Goal: Transaction & Acquisition: Obtain resource

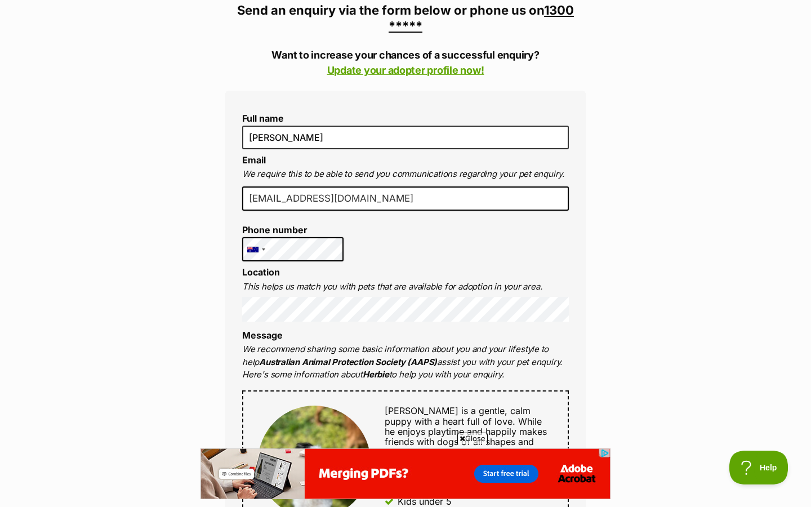
click at [213, 307] on div "Enquire about [PERSON_NAME] 1300 501 420 Send an enquiry via the form below or …" at bounding box center [405, 499] width 394 height 1325
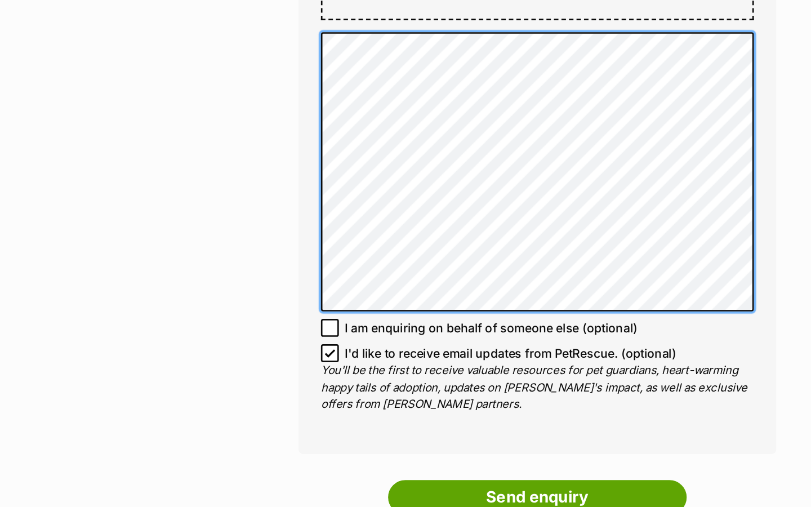
scroll to position [807, 0]
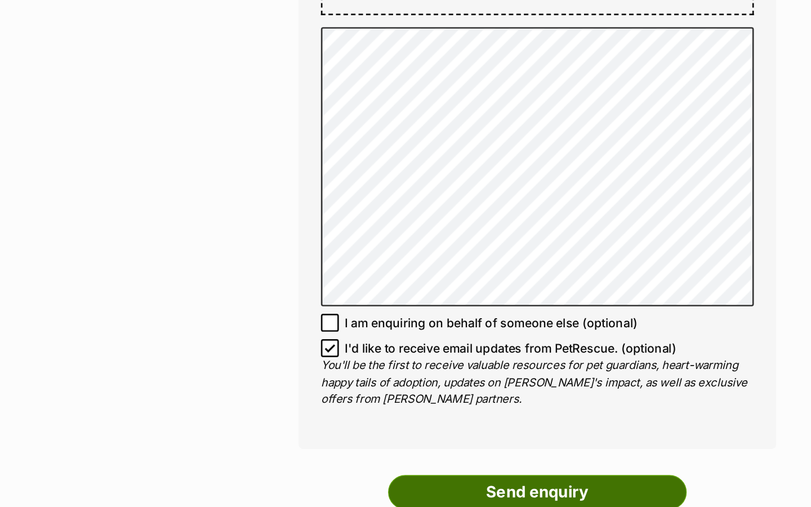
click at [376, 362] on input "Send enquiry" at bounding box center [405, 371] width 225 height 26
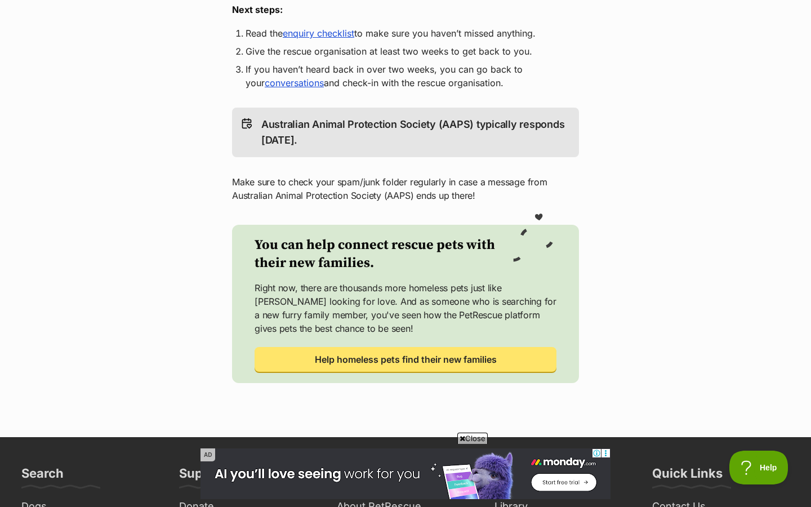
scroll to position [253, 0]
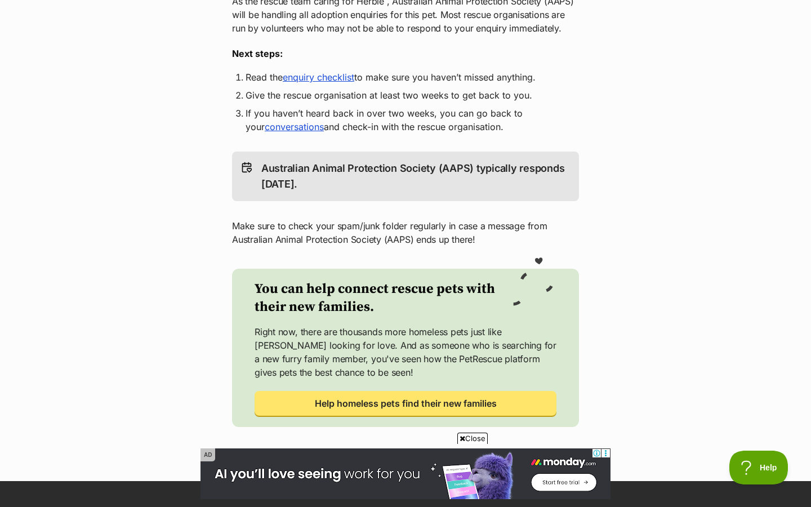
click at [321, 79] on link "enquiry checklist" at bounding box center [318, 76] width 71 height 11
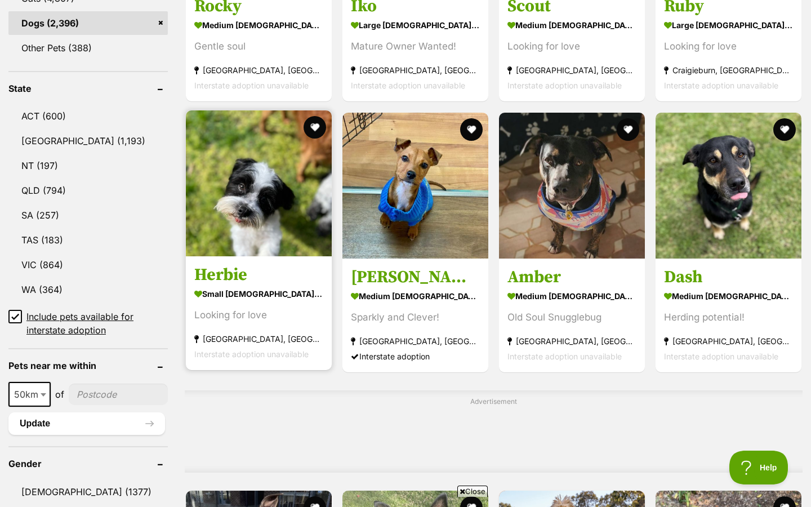
click at [254, 262] on article "Herbie small male Dog Looking for love Keysborough, VIC Interstate adoption una…" at bounding box center [259, 240] width 148 height 262
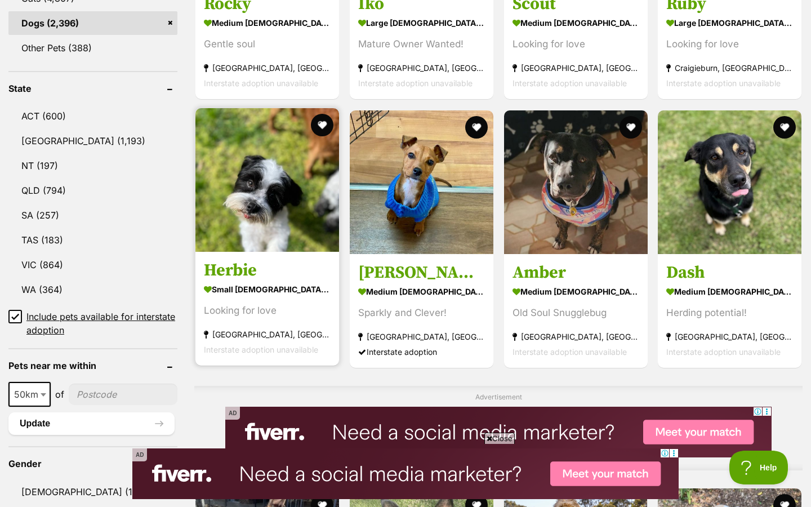
click at [239, 268] on h3 "Herbie" at bounding box center [267, 269] width 127 height 21
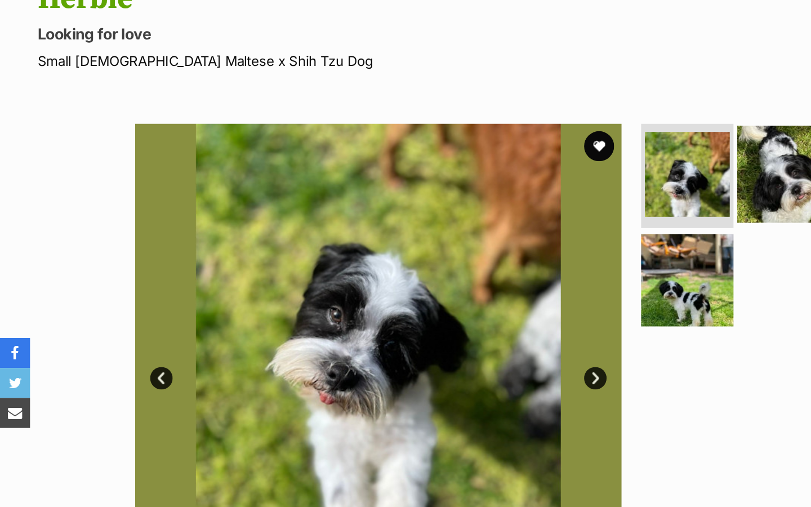
click at [307, 156] on img at bounding box center [589, 130] width 73 height 73
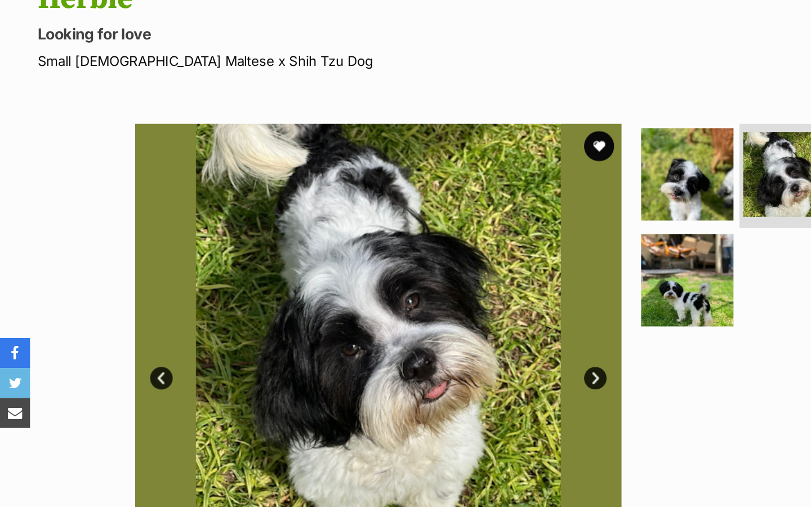
drag, startPoint x: 581, startPoint y: 156, endPoint x: 656, endPoint y: 147, distance: 75.5
click at [307, 147] on img at bounding box center [662, 130] width 73 height 73
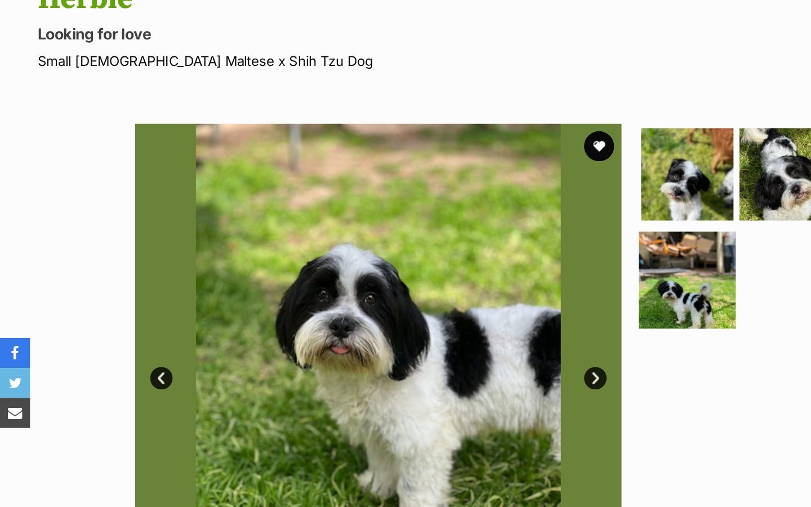
drag, startPoint x: 656, startPoint y: 147, endPoint x: 511, endPoint y: 212, distance: 158.7
click at [307, 212] on img at bounding box center [515, 210] width 73 height 73
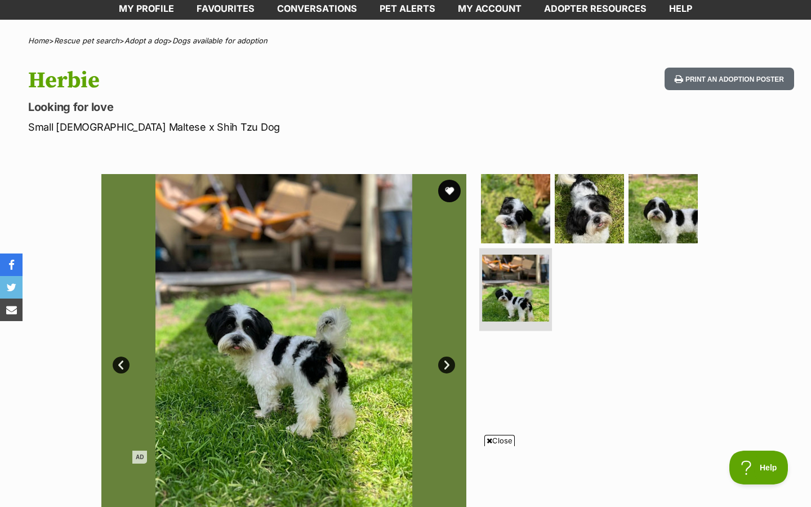
scroll to position [58, 0]
